Goal: Find specific page/section: Find specific page/section

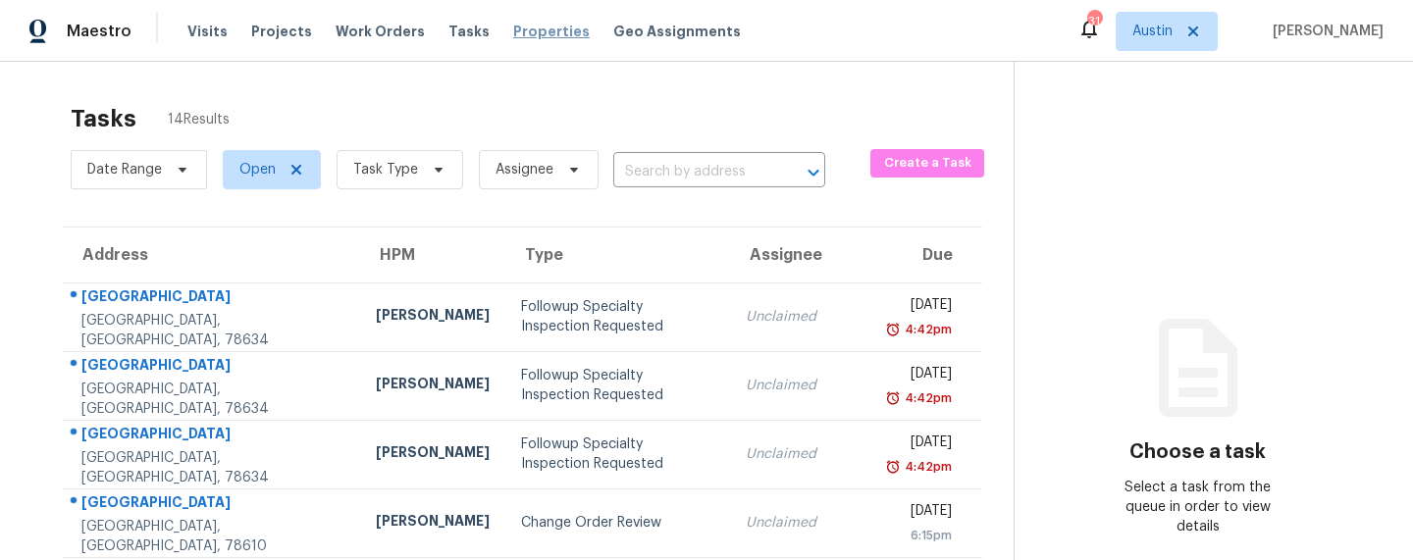
click at [514, 33] on span "Properties" at bounding box center [551, 32] width 77 height 20
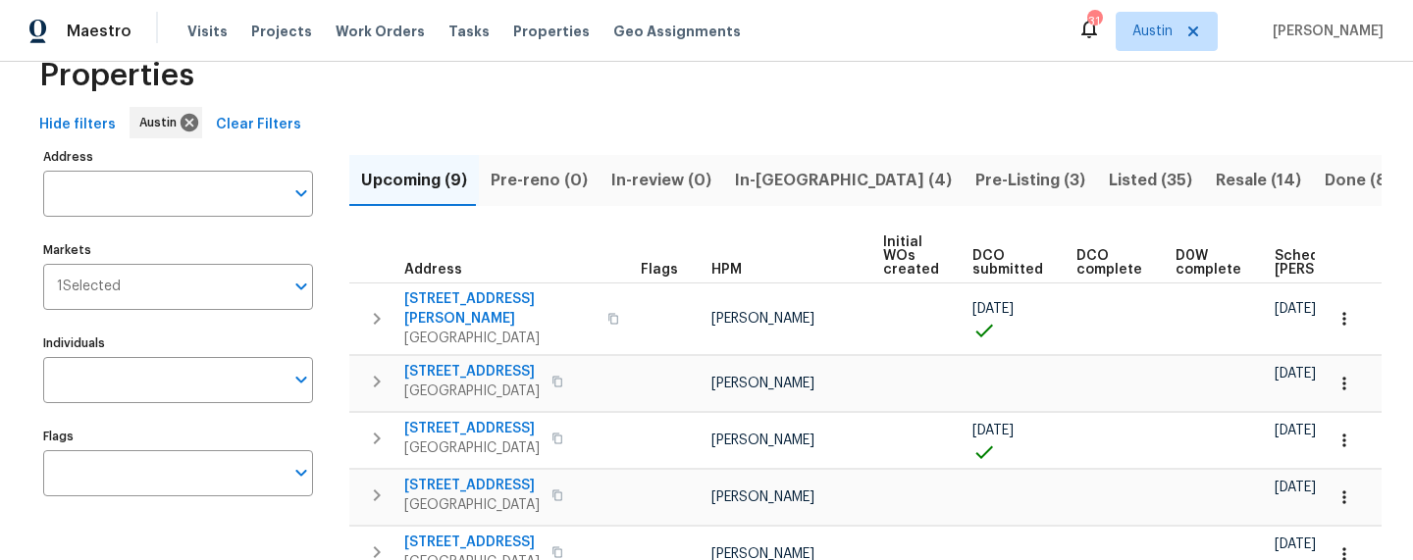
scroll to position [46, 0]
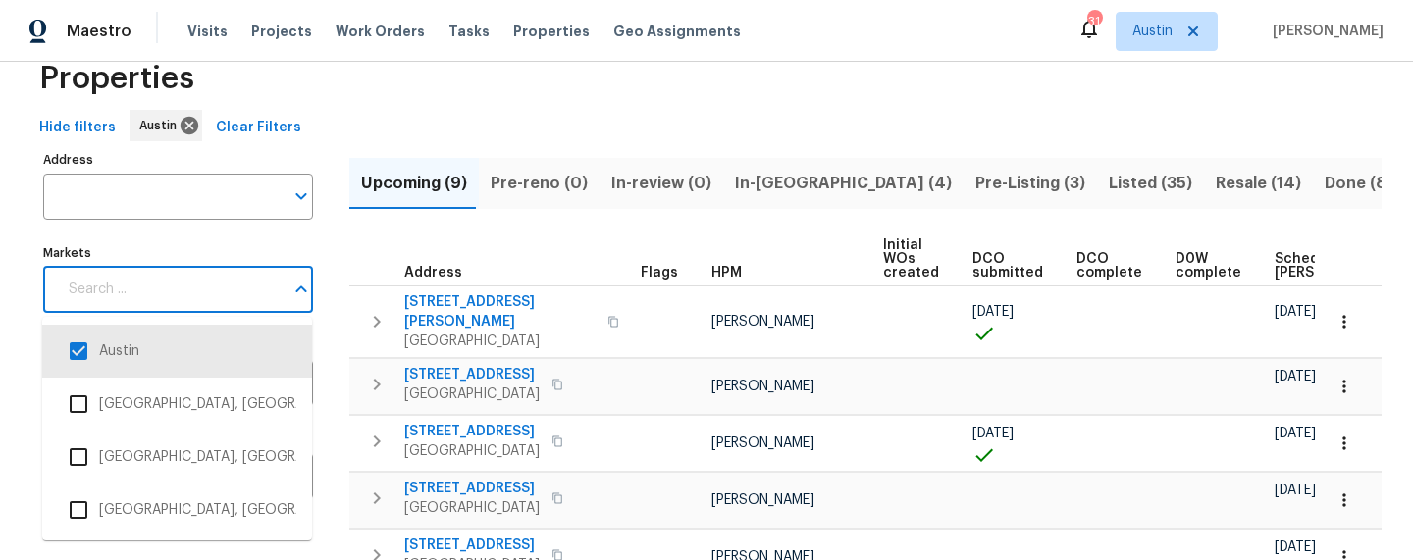
click at [203, 297] on input "Markets" at bounding box center [170, 290] width 227 height 46
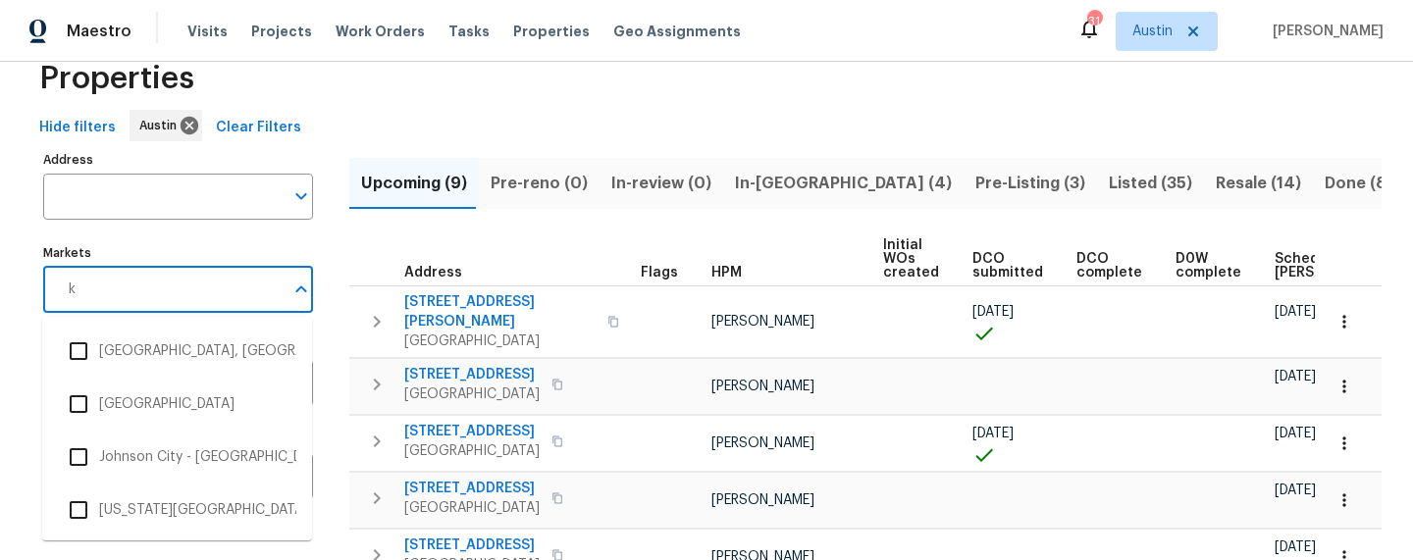
type input "ki"
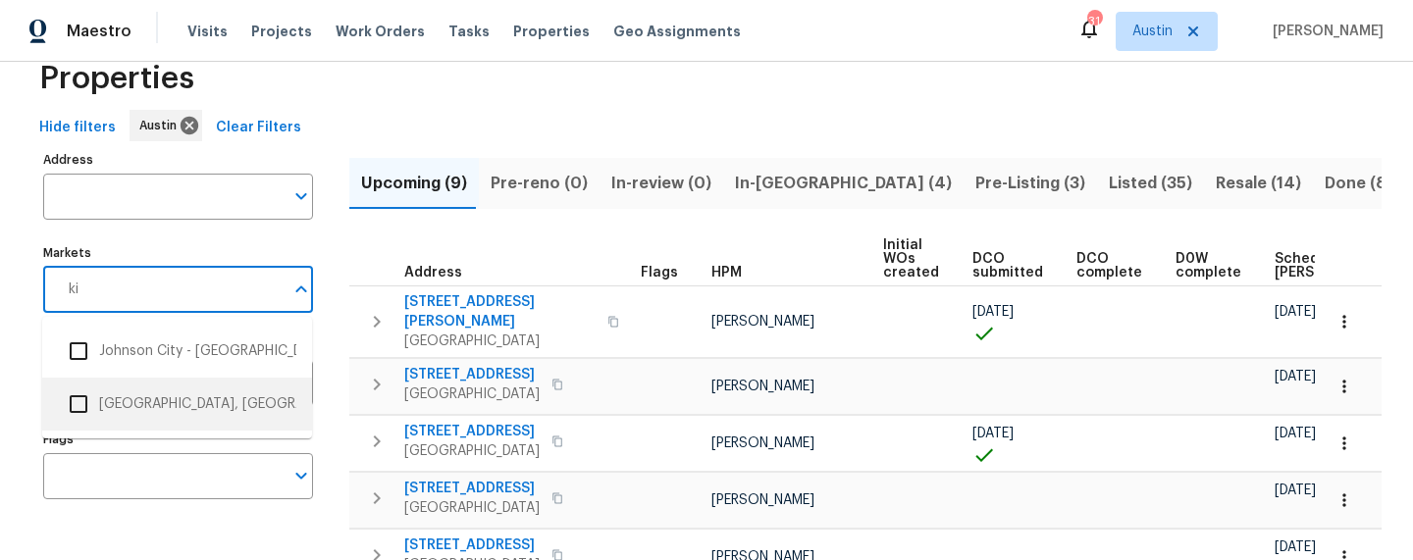
click at [168, 414] on li "[GEOGRAPHIC_DATA], [GEOGRAPHIC_DATA]" at bounding box center [177, 404] width 238 height 41
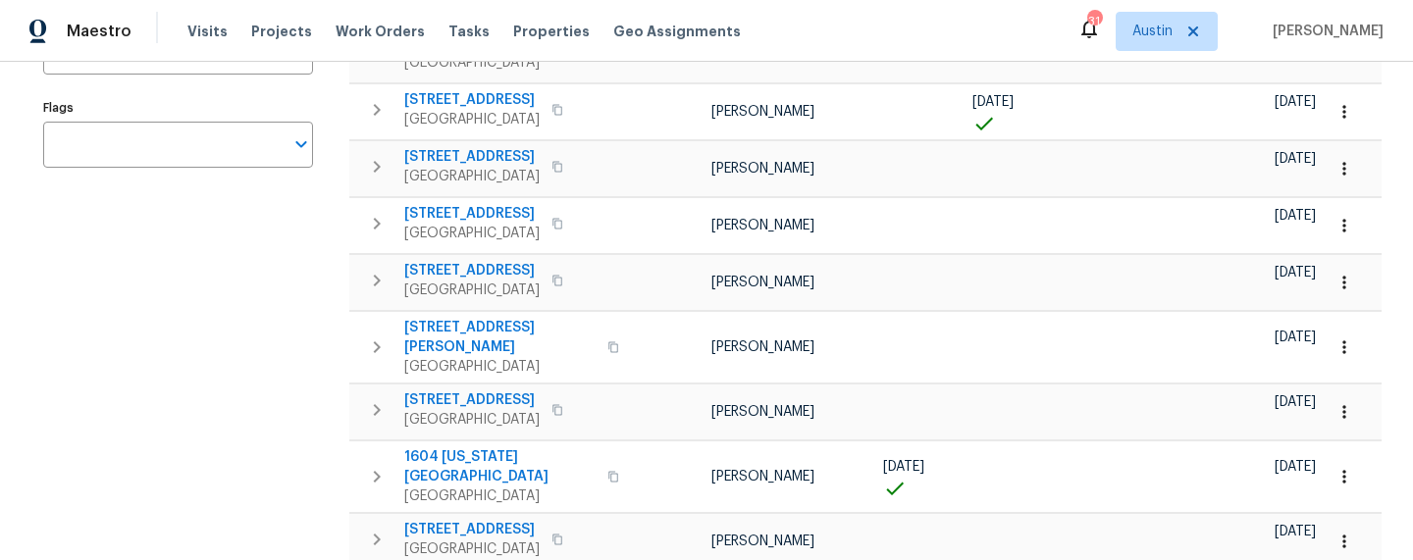
scroll to position [419, 0]
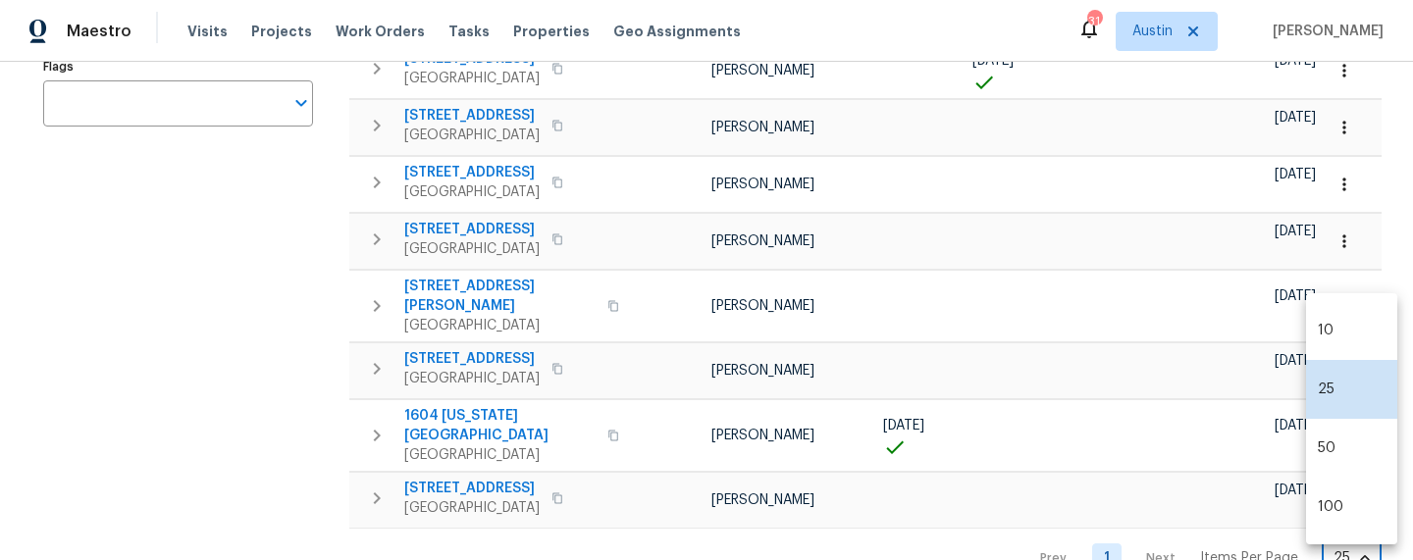
click at [1330, 509] on body "Maestro Visits Projects Work Orders Tasks Properties Geo Assignments 31 [PERSON…" at bounding box center [706, 280] width 1413 height 560
click at [1330, 509] on li "100" at bounding box center [1351, 507] width 91 height 59
type input "100"
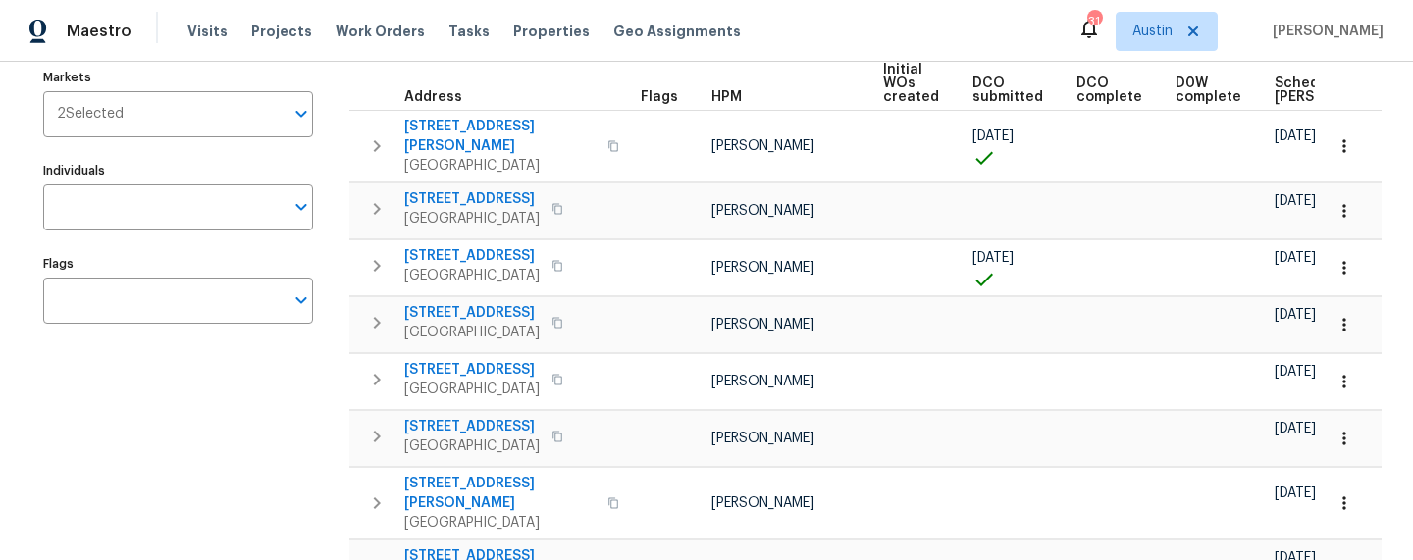
scroll to position [220, 0]
click at [168, 129] on input "Markets" at bounding box center [204, 116] width 160 height 46
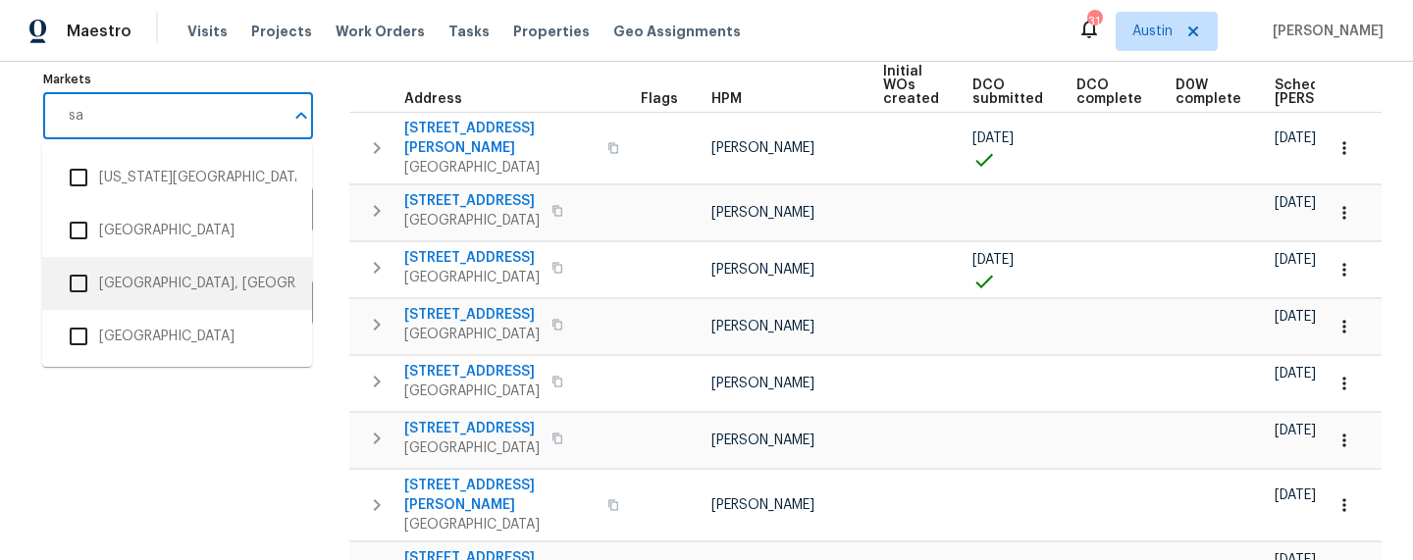
type input "san"
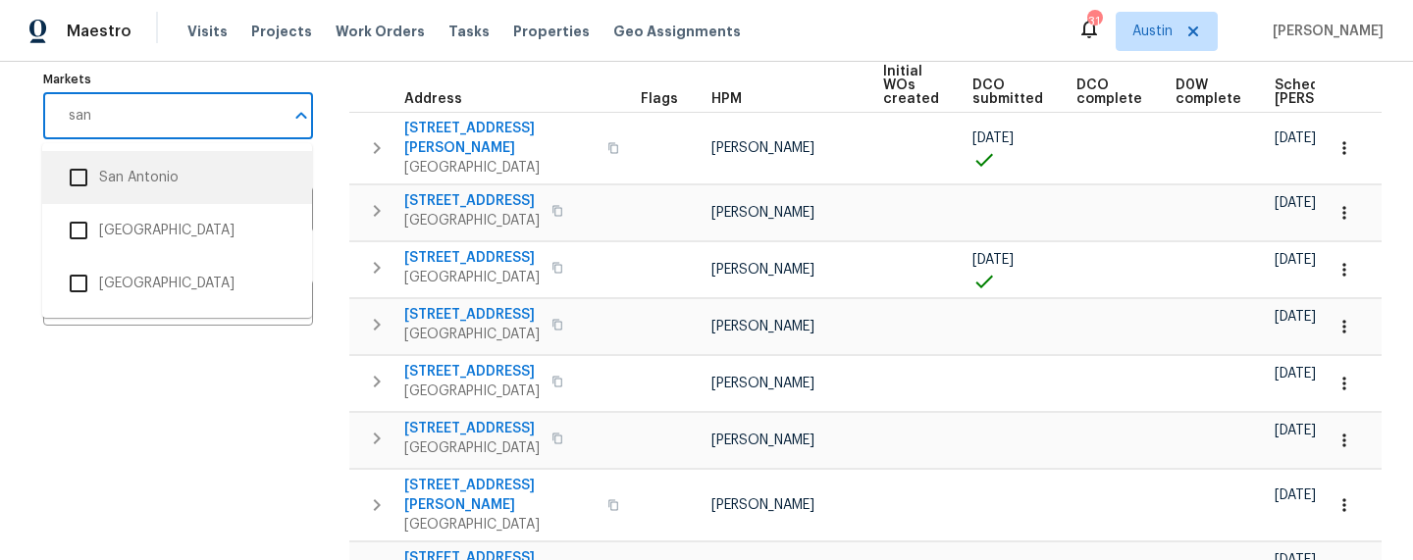
click at [131, 185] on li "San Antonio" at bounding box center [177, 177] width 238 height 41
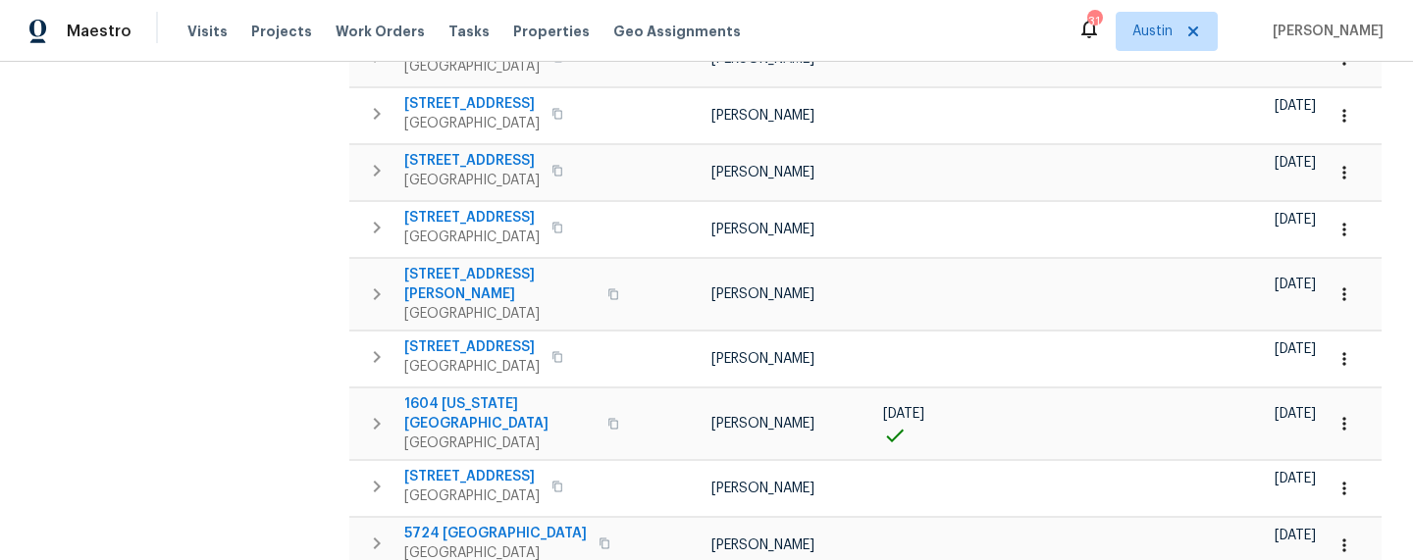
scroll to position [613, 0]
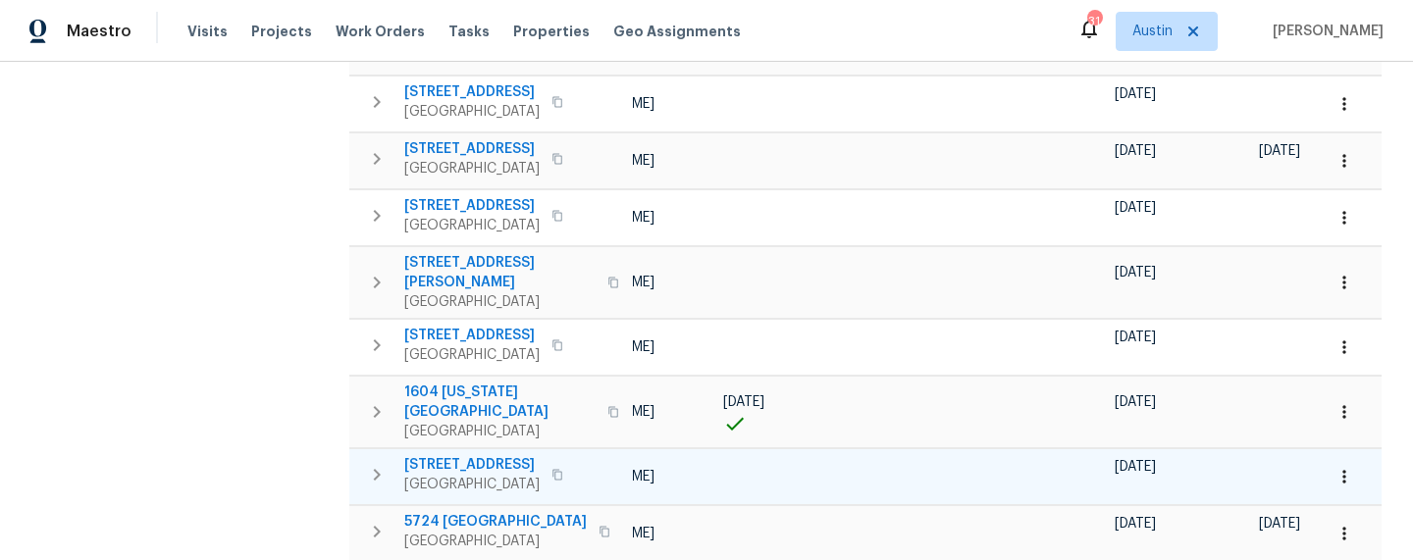
scroll to position [0, 216]
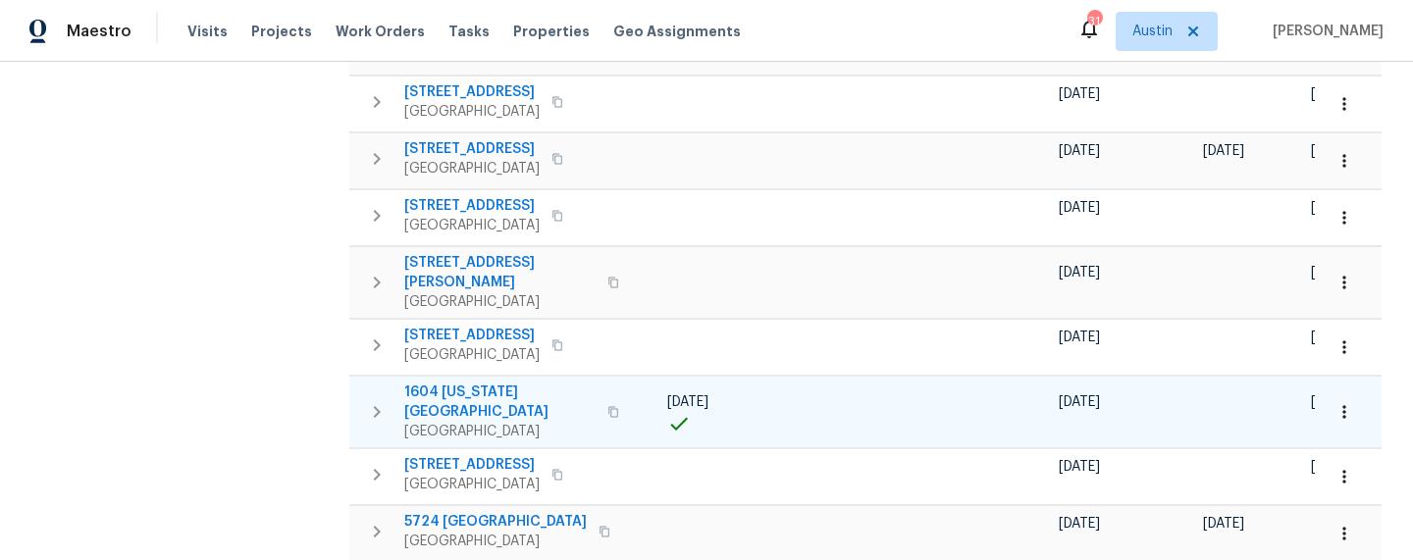
click at [445, 383] on span "1604 [US_STATE][GEOGRAPHIC_DATA]" at bounding box center [499, 402] width 191 height 39
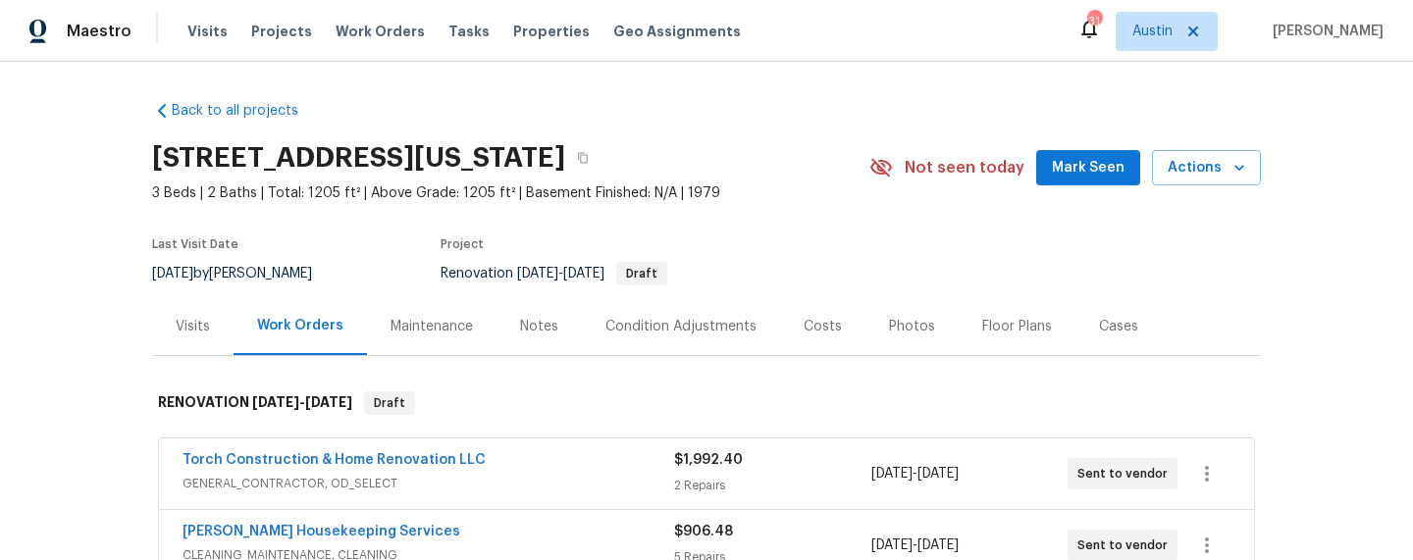
click at [527, 330] on div "Notes" at bounding box center [539, 327] width 38 height 20
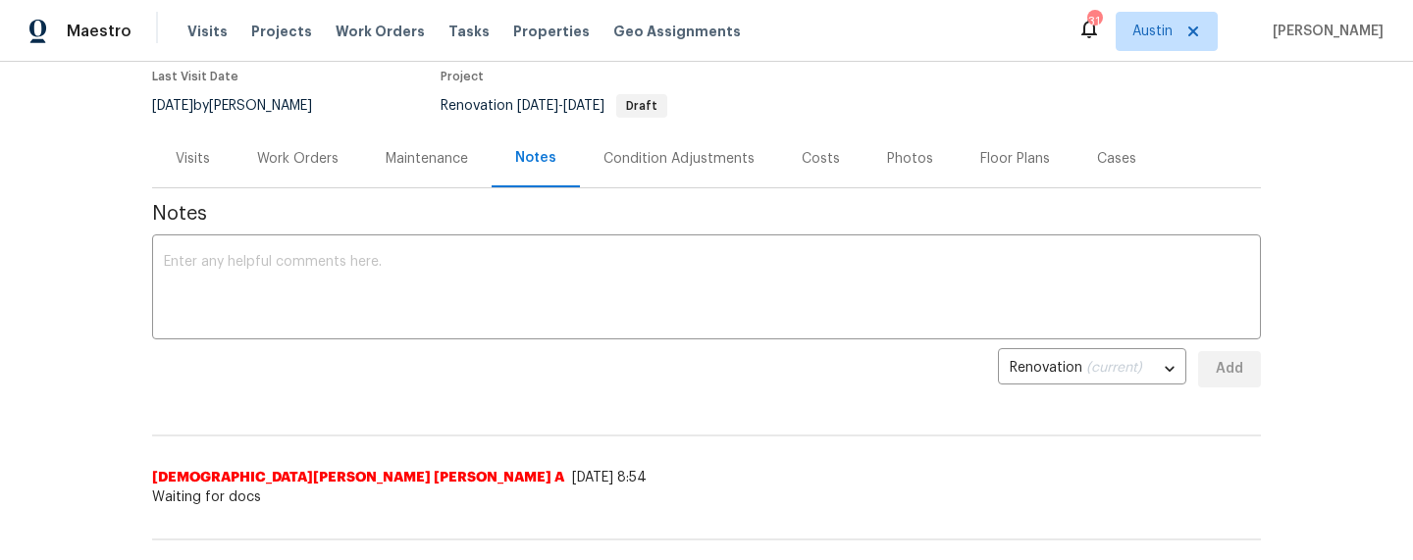
scroll to position [190, 0]
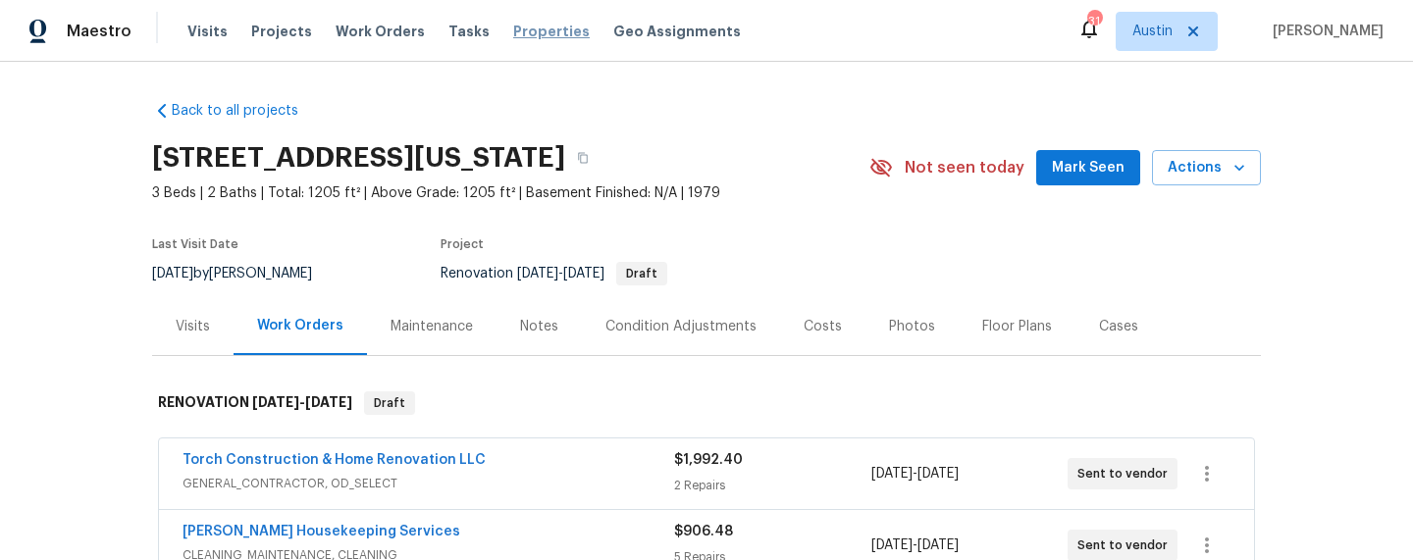
click at [533, 34] on span "Properties" at bounding box center [551, 32] width 77 height 20
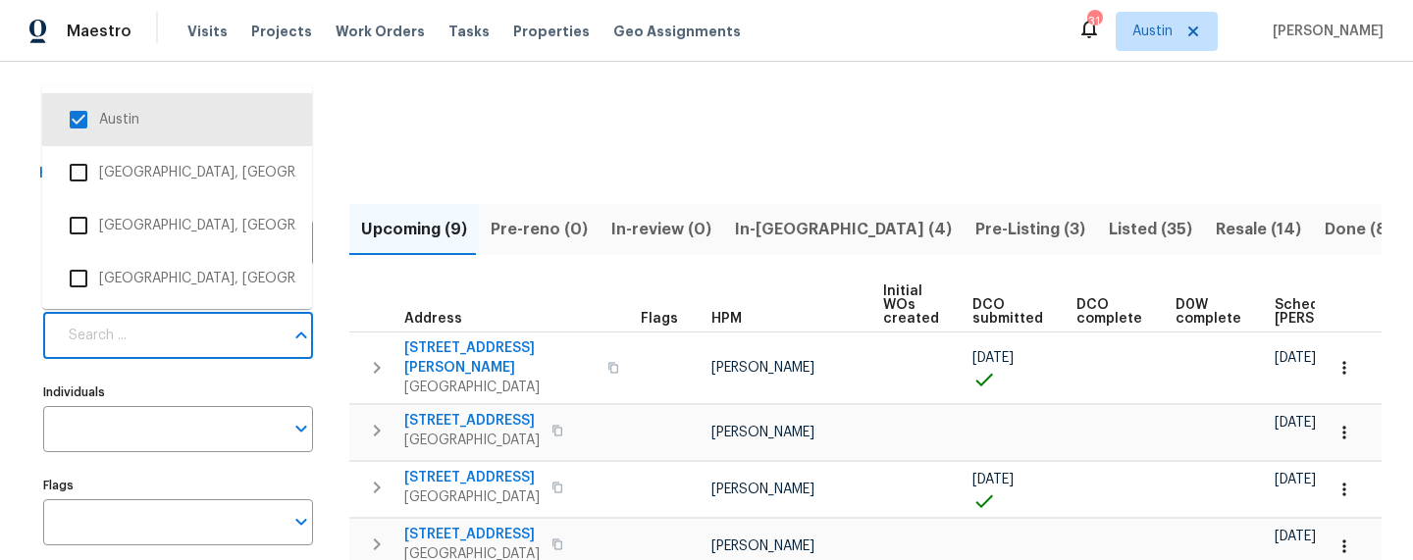
click at [177, 339] on input "Markets" at bounding box center [170, 336] width 227 height 46
type input "sa"
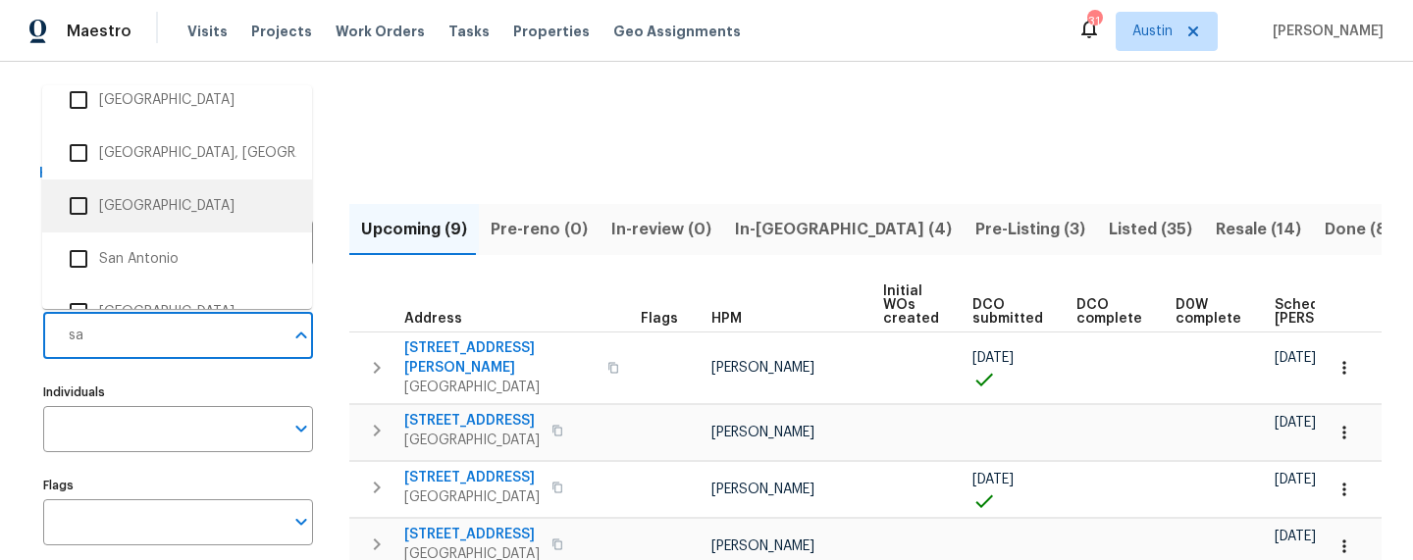
scroll to position [93, 0]
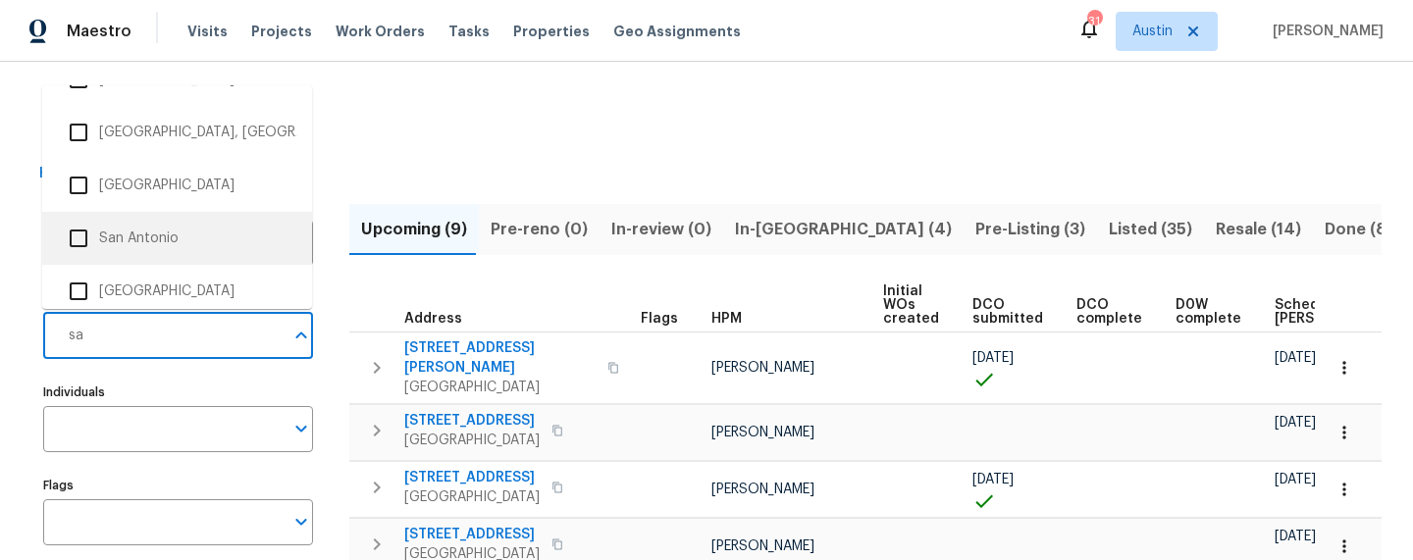
click at [140, 259] on li "San Antonio" at bounding box center [177, 238] width 270 height 53
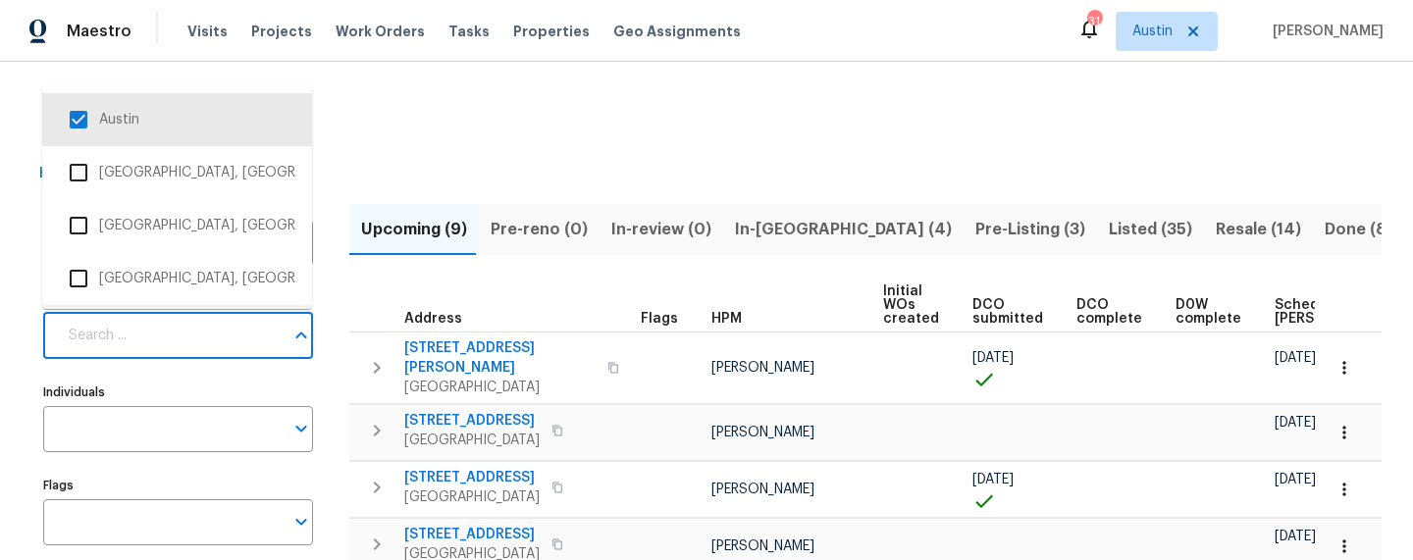
click at [203, 349] on input "Markets" at bounding box center [170, 336] width 227 height 46
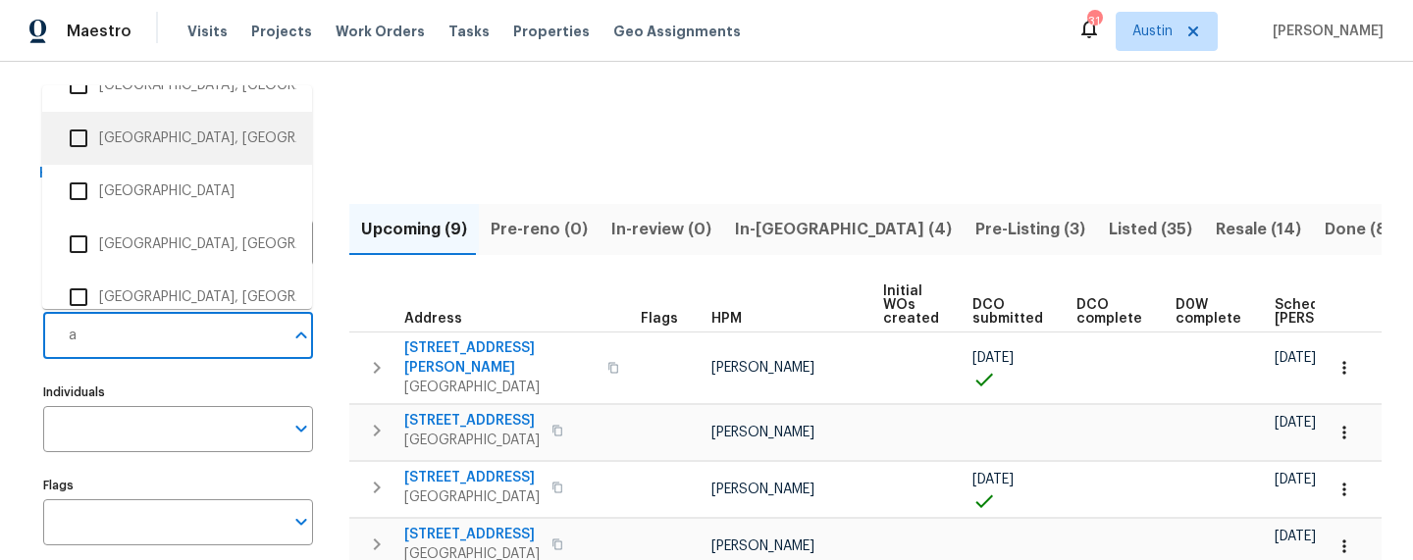
scroll to position [0, 0]
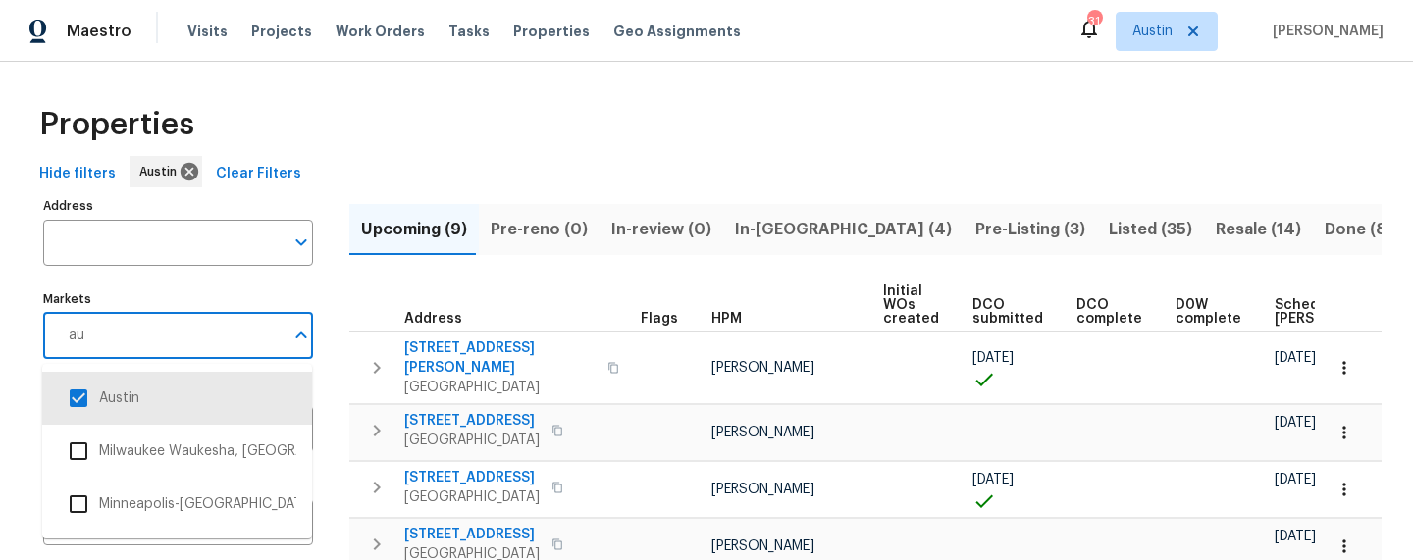
type input "a"
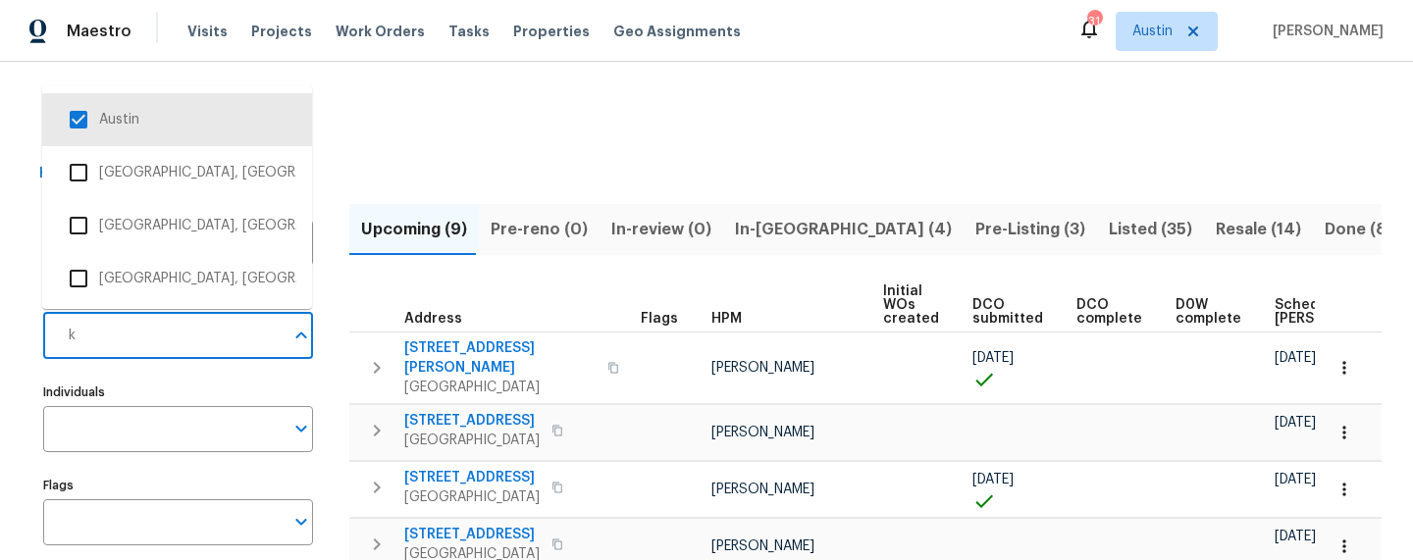
type input "ki"
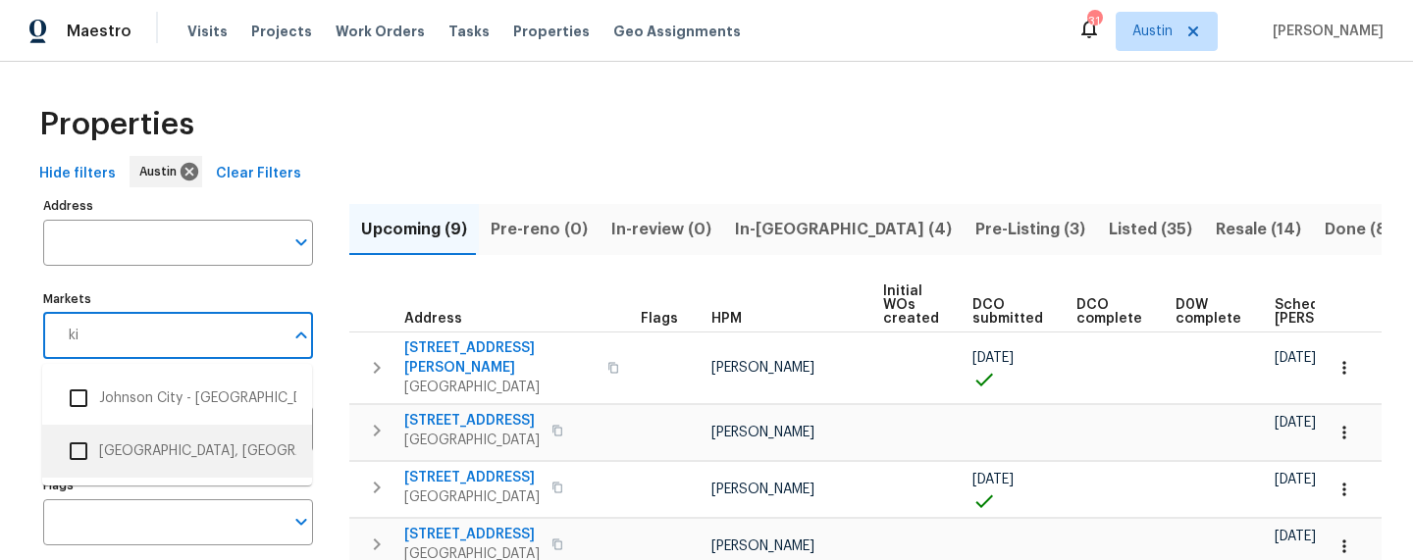
click at [81, 452] on input "checkbox" at bounding box center [78, 451] width 41 height 41
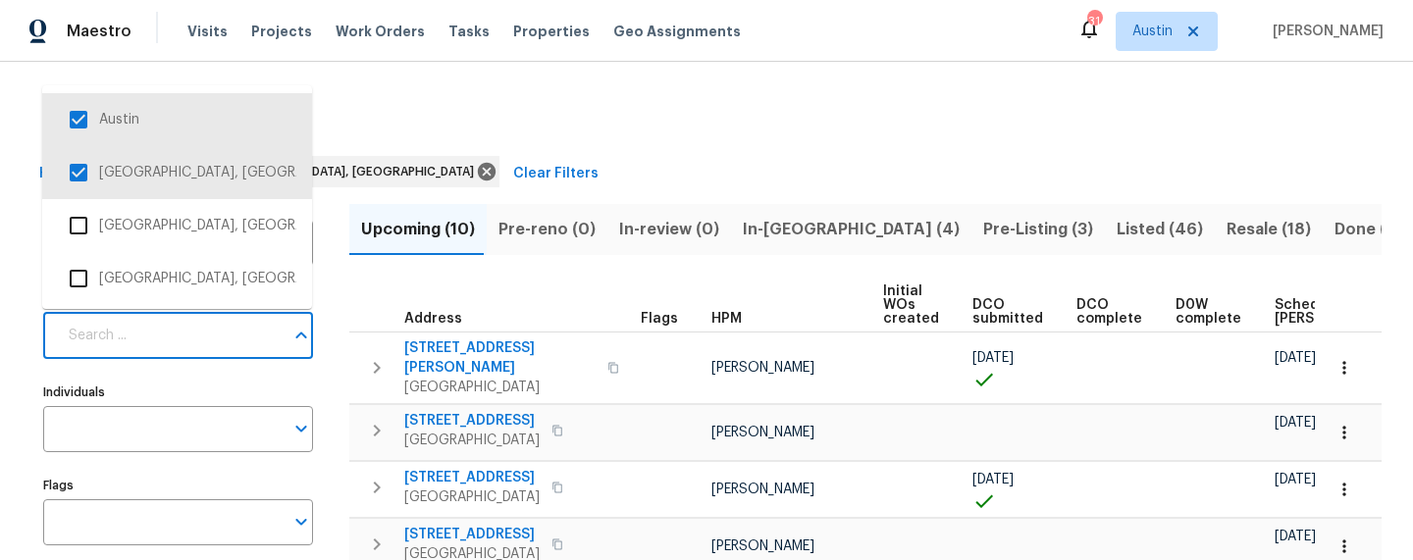
click at [159, 326] on input "Markets" at bounding box center [170, 336] width 227 height 46
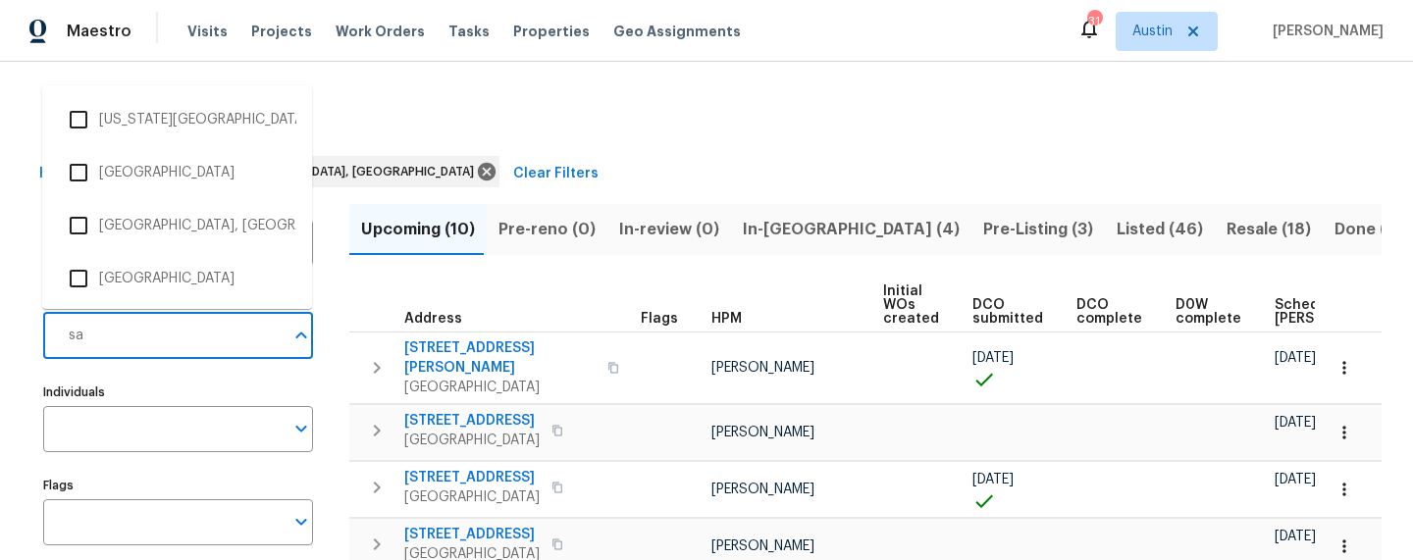
type input "san"
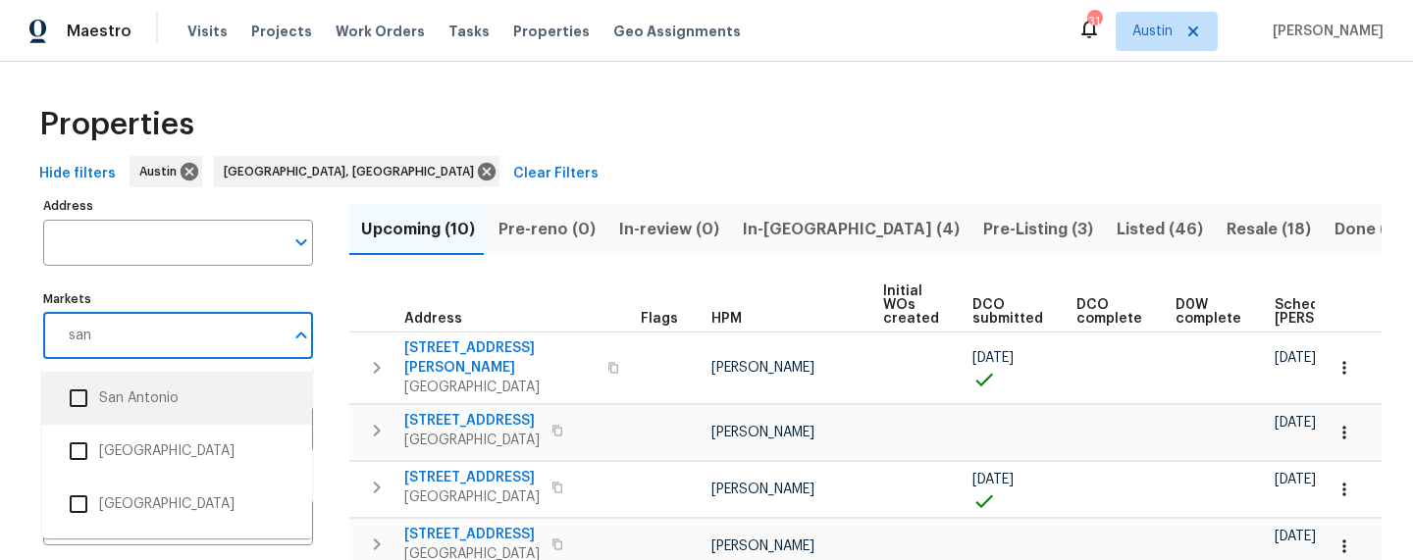
click at [82, 401] on input "checkbox" at bounding box center [78, 398] width 41 height 41
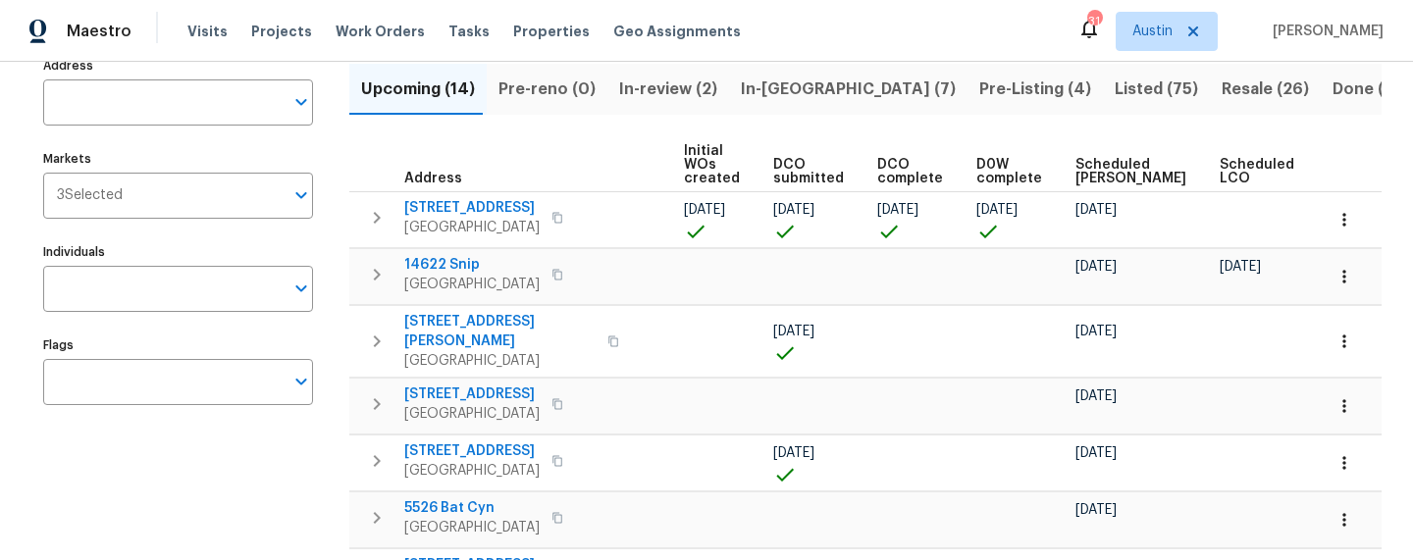
scroll to position [0, 216]
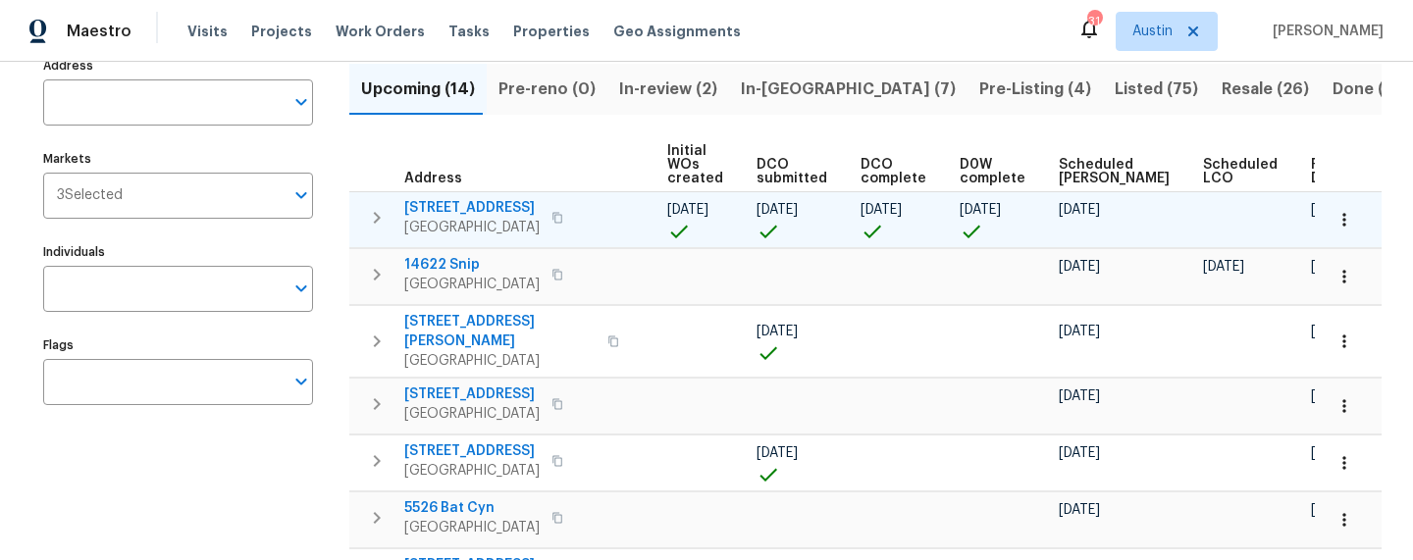
click at [501, 213] on span "[STREET_ADDRESS]" at bounding box center [471, 208] width 135 height 20
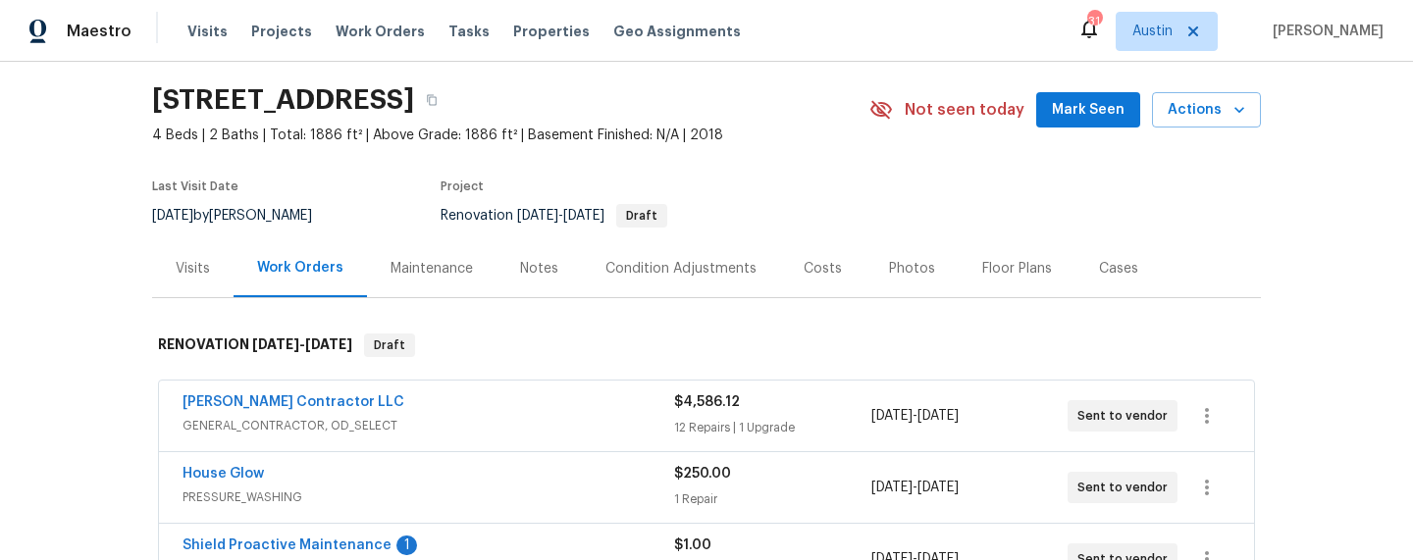
scroll to position [75, 0]
